Goal: Find specific page/section: Find specific page/section

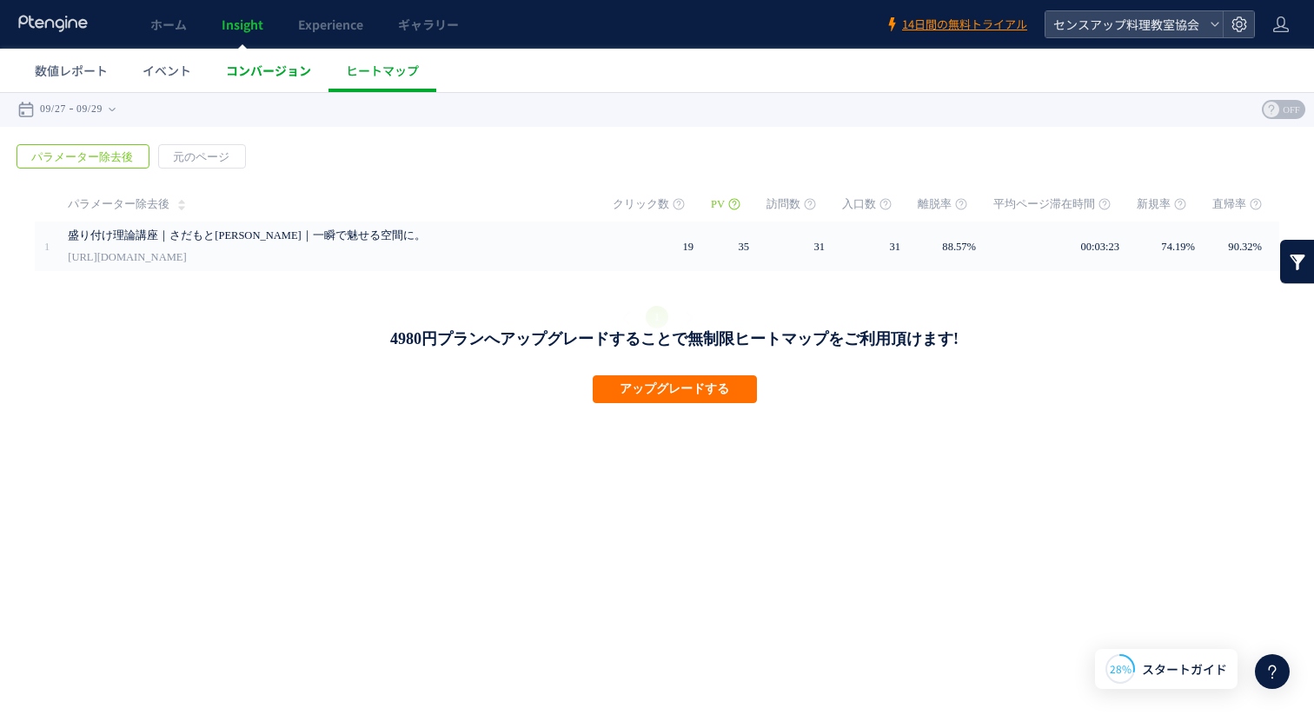
click at [249, 70] on span "コンバージョン" at bounding box center [268, 70] width 85 height 17
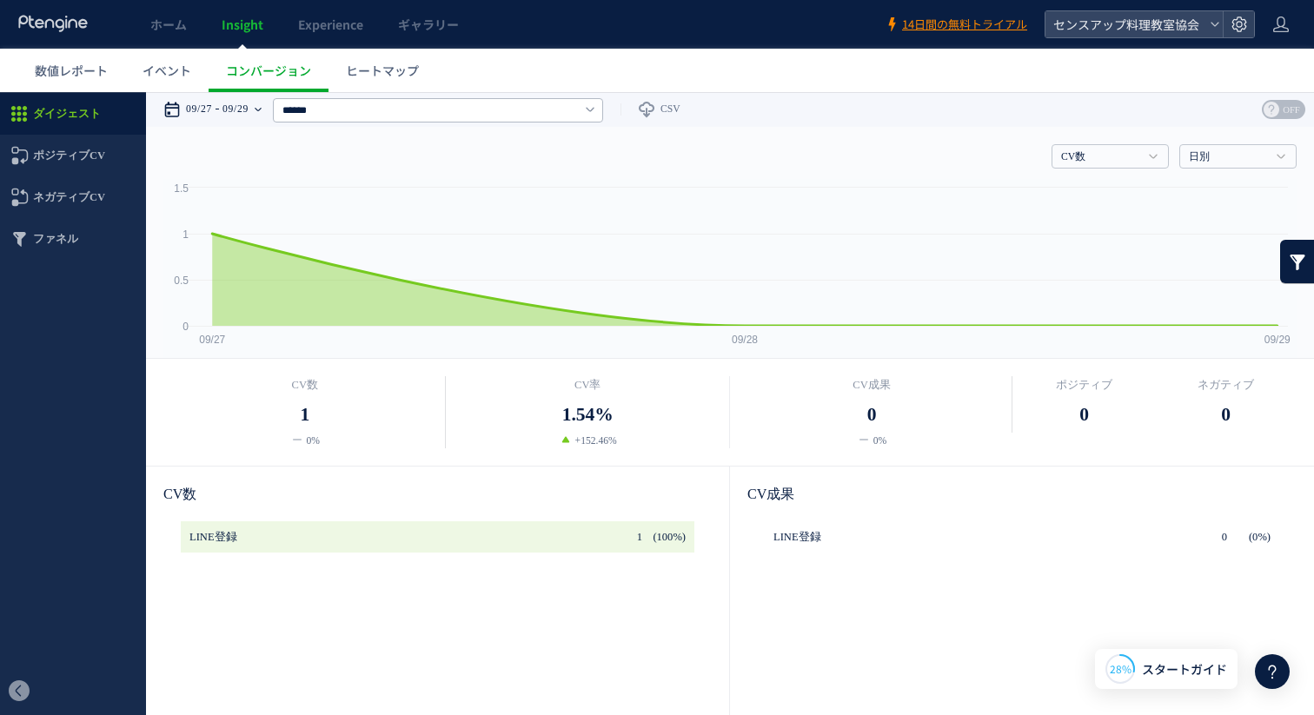
click at [248, 103] on time "09/29" at bounding box center [235, 109] width 26 height 35
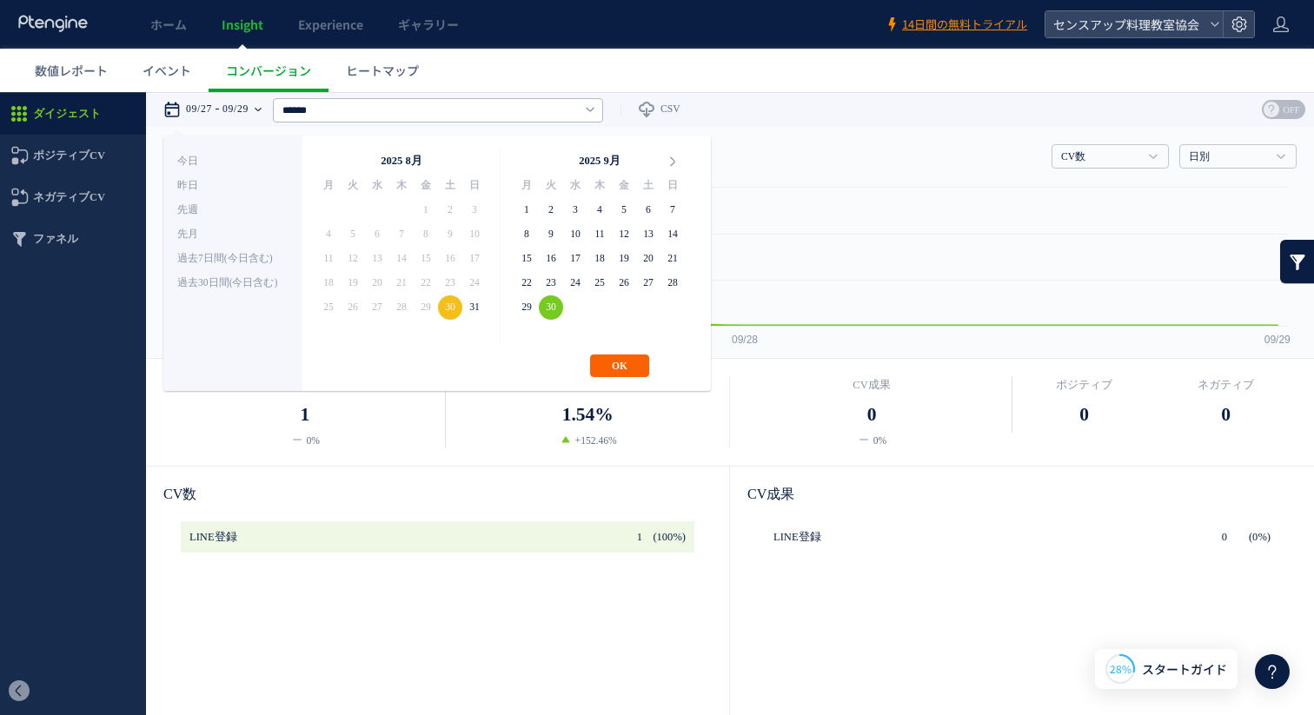
click at [617, 366] on button "OK" at bounding box center [619, 365] width 59 height 23
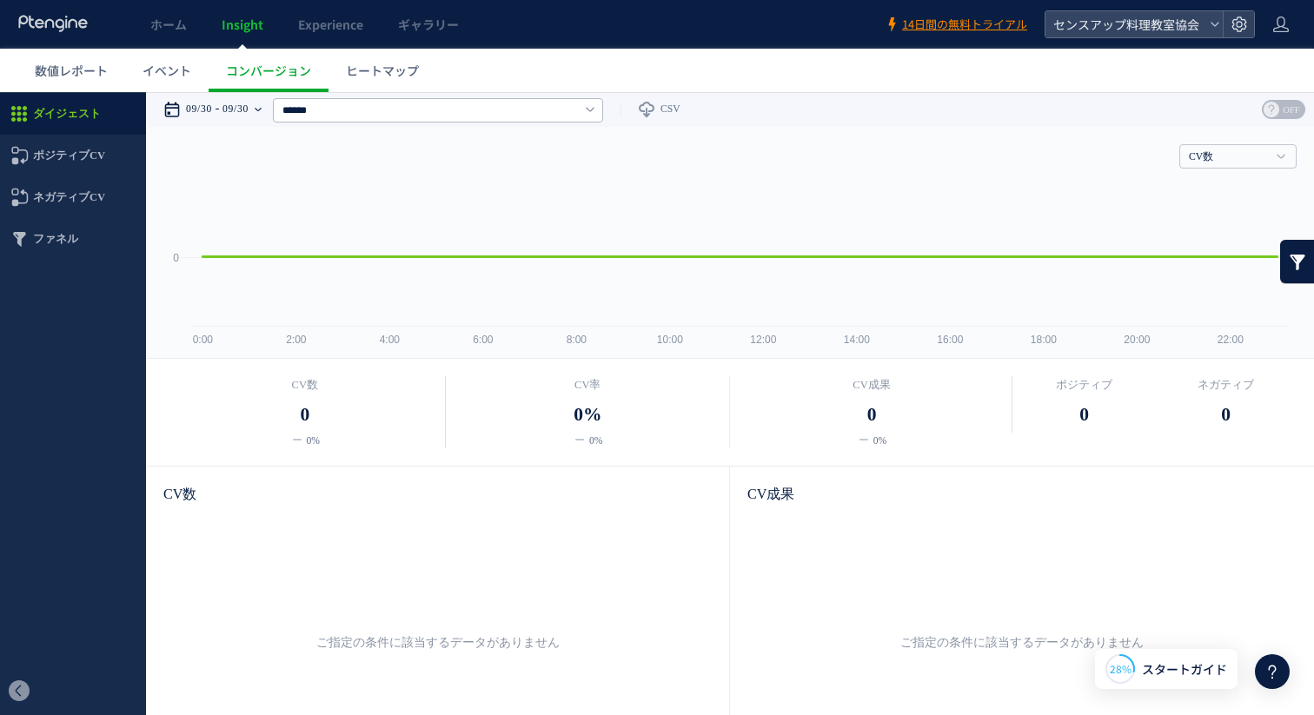
click at [248, 107] on time "09/30" at bounding box center [235, 109] width 26 height 35
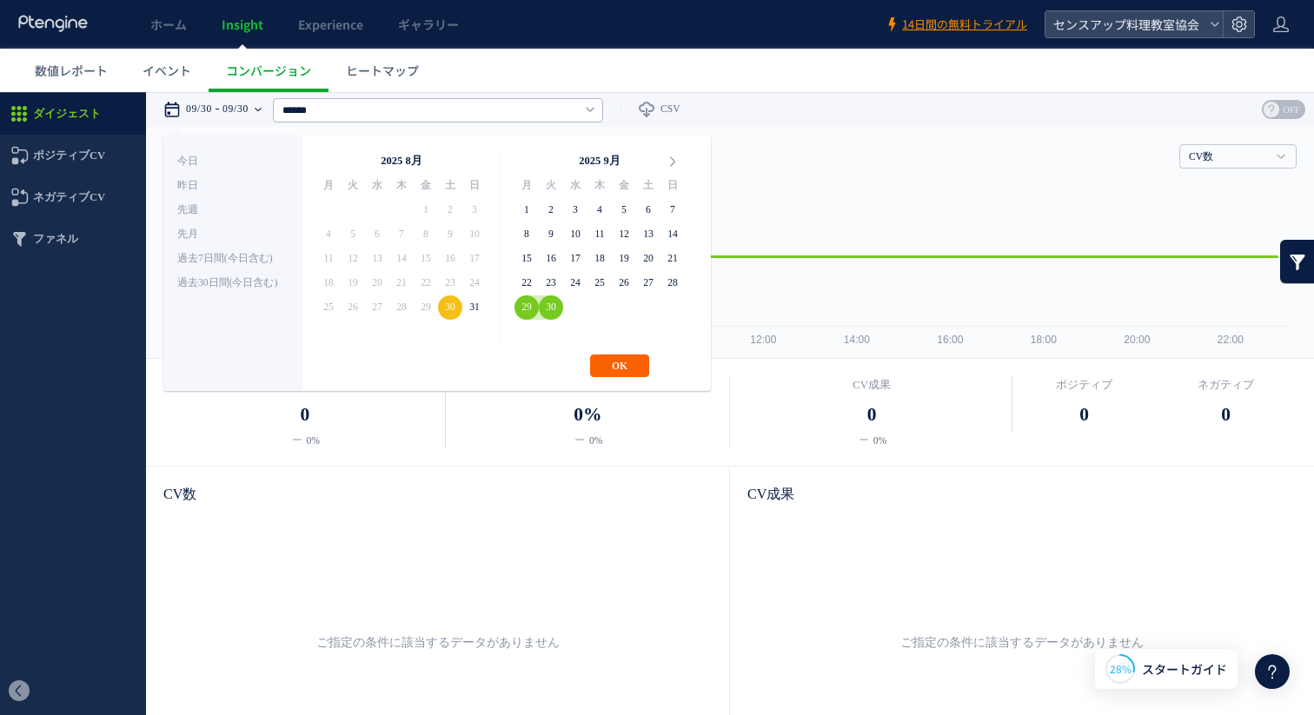
click at [621, 362] on button "OK" at bounding box center [619, 365] width 59 height 23
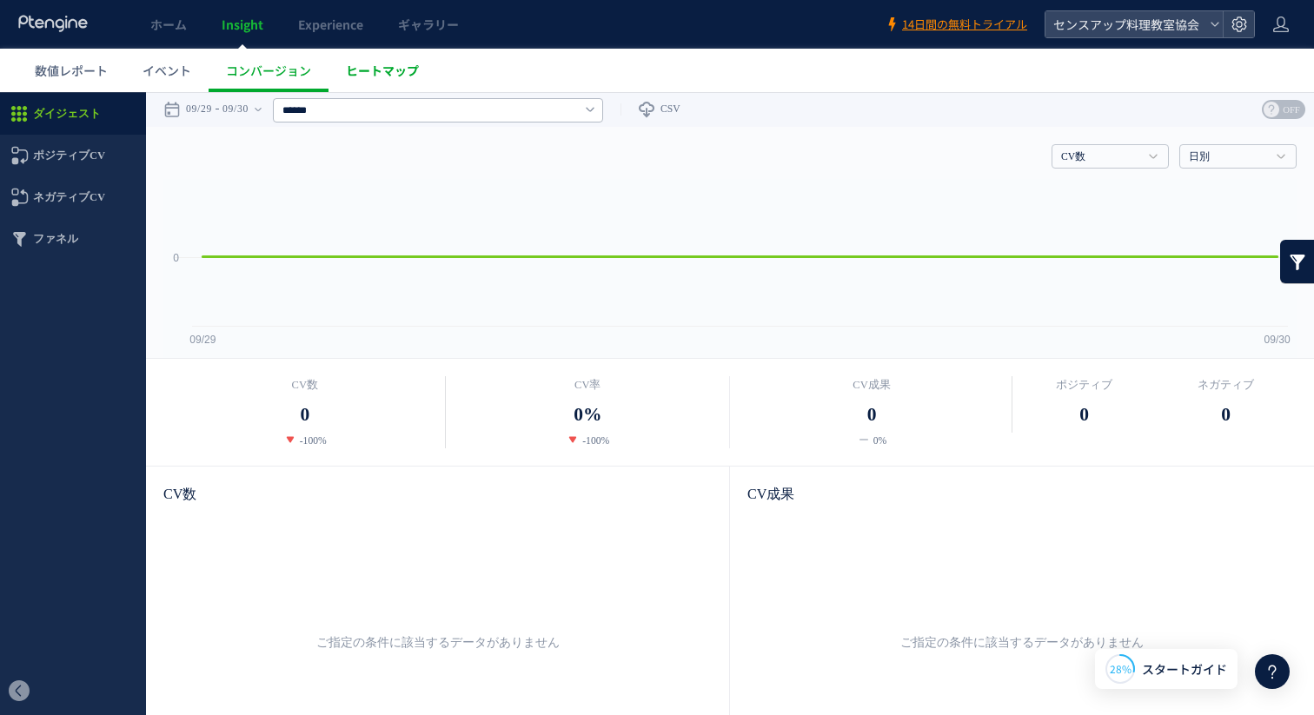
click at [386, 76] on span "ヒートマップ" at bounding box center [382, 70] width 73 height 17
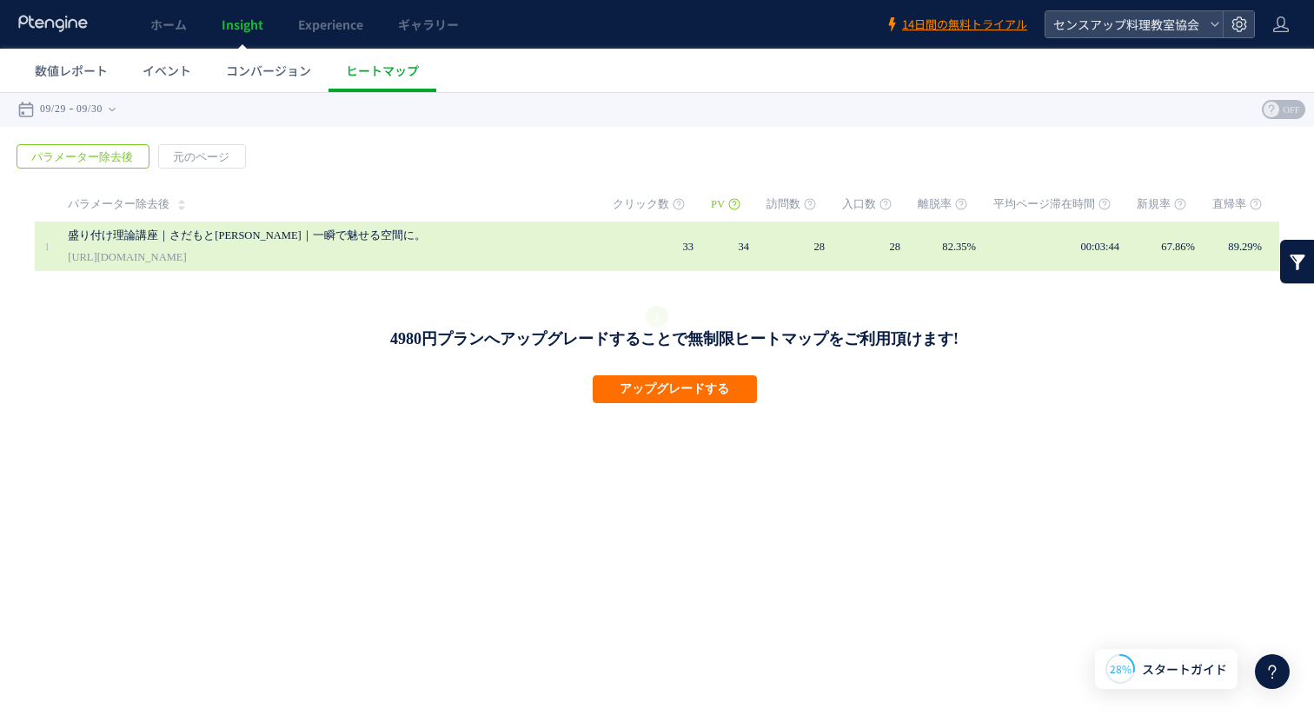
click at [328, 238] on link "盛り付け理論講座｜さだもと[PERSON_NAME]｜一瞬で魅せる空間に。" at bounding box center [294, 235] width 452 height 21
